Goal: Use online tool/utility: Utilize a website feature to perform a specific function

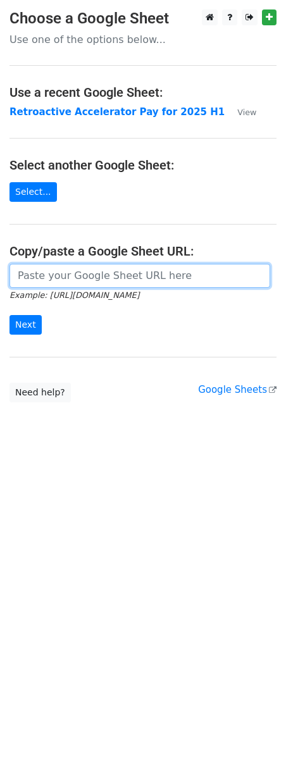
click at [60, 272] on input "url" at bounding box center [139, 276] width 261 height 24
paste input "[URL][DOMAIN_NAME]"
type input "[URL][DOMAIN_NAME]"
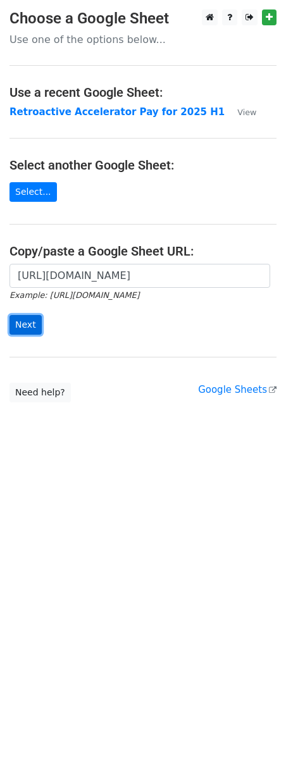
click at [22, 320] on input "Next" at bounding box center [25, 325] width 32 height 20
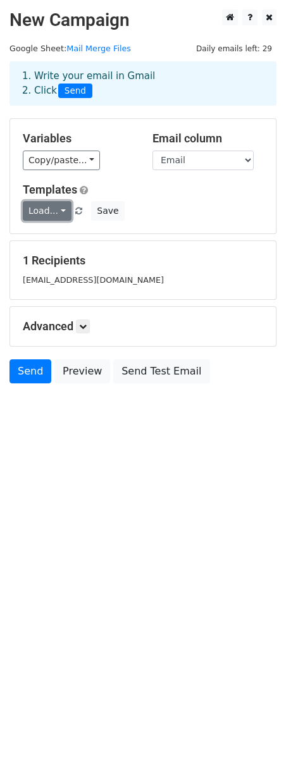
click at [51, 213] on link "Load..." at bounding box center [47, 211] width 49 height 20
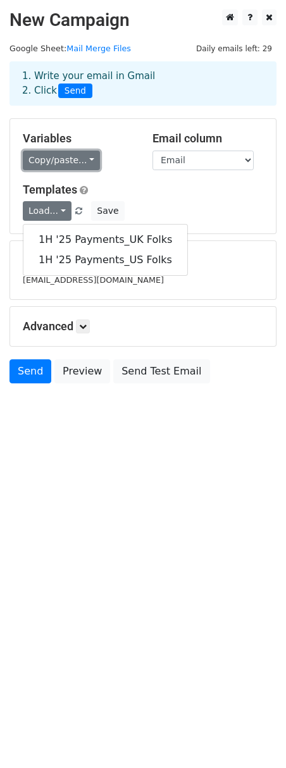
click at [80, 159] on link "Copy/paste..." at bounding box center [61, 161] width 77 height 20
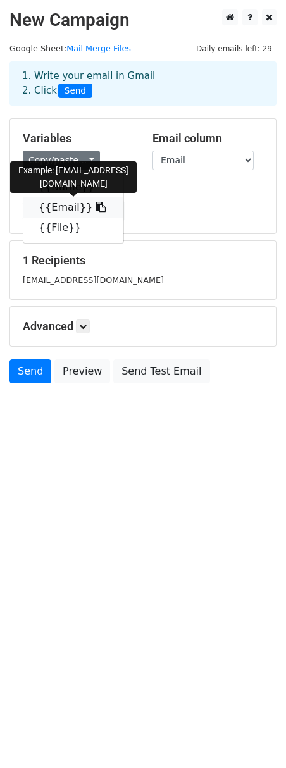
click at [47, 208] on link "{{Email}}" at bounding box center [73, 207] width 100 height 20
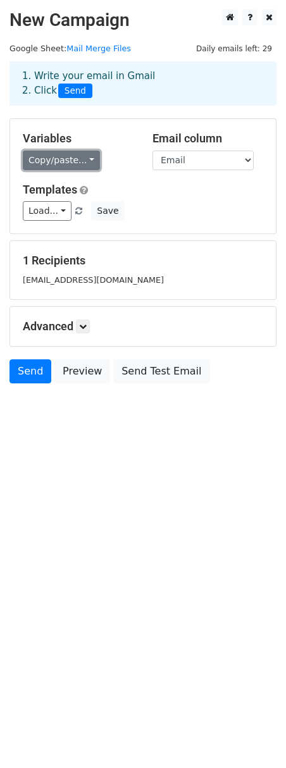
click at [70, 165] on link "Copy/paste..." at bounding box center [61, 161] width 77 height 20
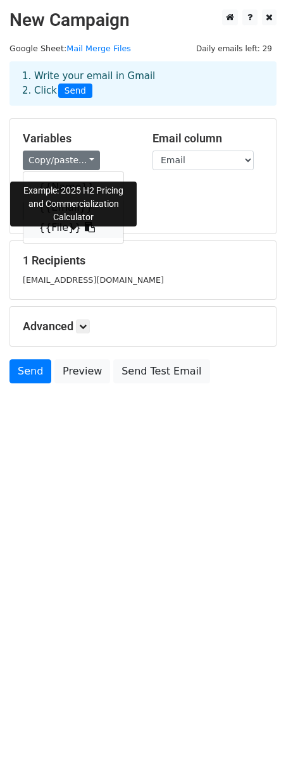
click at [85, 228] on icon at bounding box center [90, 227] width 10 height 10
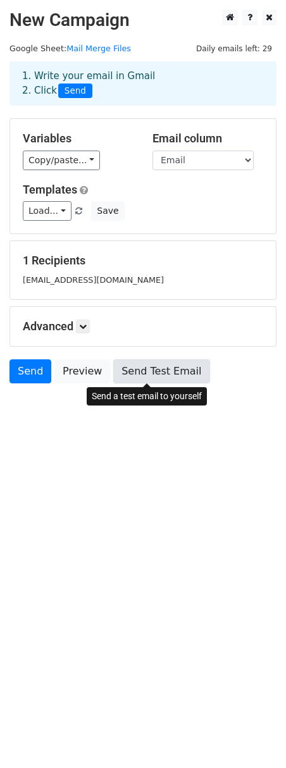
click at [132, 376] on link "Send Test Email" at bounding box center [161, 372] width 96 height 24
